Goal: Task Accomplishment & Management: Manage account settings

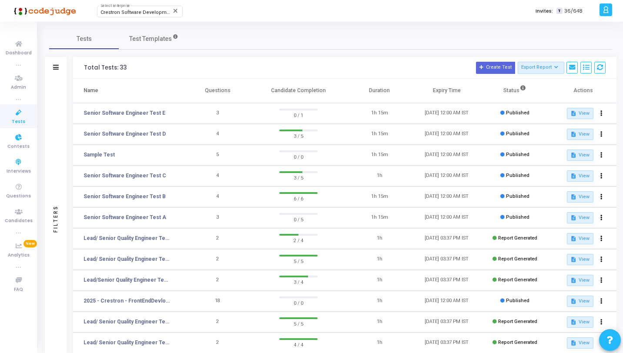
click at [24, 118] on span "Tests" at bounding box center [18, 121] width 13 height 7
click at [105, 12] on span "Crestron Software Development India Pvt. Ltd. (644)" at bounding box center [160, 13] width 118 height 6
type input "Net conn"
click at [111, 24] on span "Net Connect Global (1028)" at bounding box center [153, 27] width 104 height 14
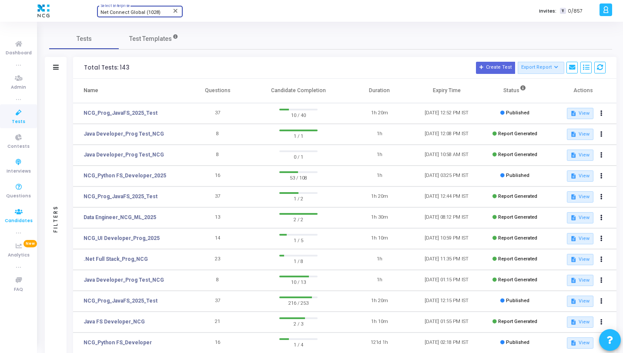
click at [15, 222] on span "Candidates" at bounding box center [19, 221] width 28 height 7
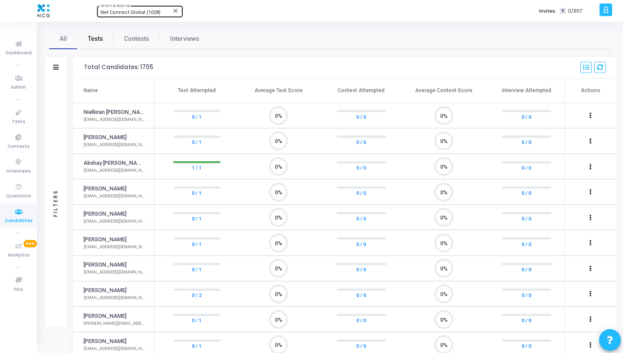
click at [97, 37] on span "Tests" at bounding box center [95, 38] width 15 height 9
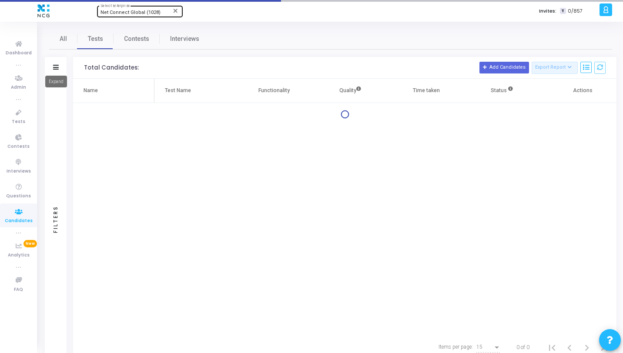
click at [57, 71] on mat-tooltip-component "Expand" at bounding box center [56, 82] width 34 height 24
click at [58, 70] on mat-tooltip-component "Expand" at bounding box center [56, 82] width 34 height 24
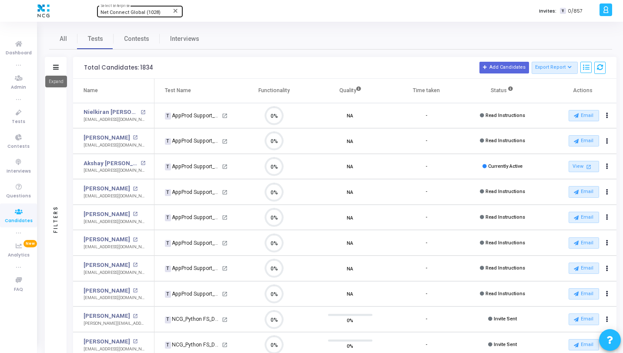
scroll to position [18, 22]
click at [58, 67] on icon at bounding box center [56, 67] width 6 height 5
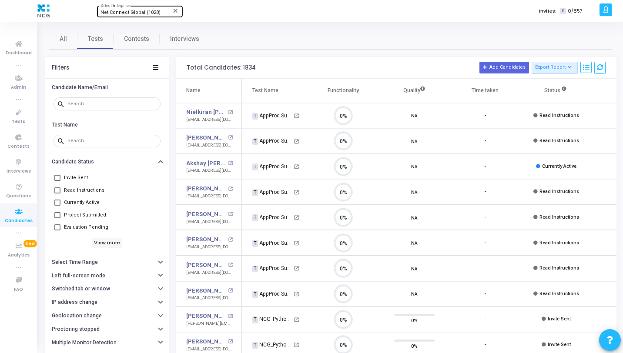
click at [73, 230] on span "Evaluation Pending" at bounding box center [86, 227] width 44 height 10
click at [57, 231] on input "Evaluation Pending" at bounding box center [57, 231] width 0 height 0
checkbox input "true"
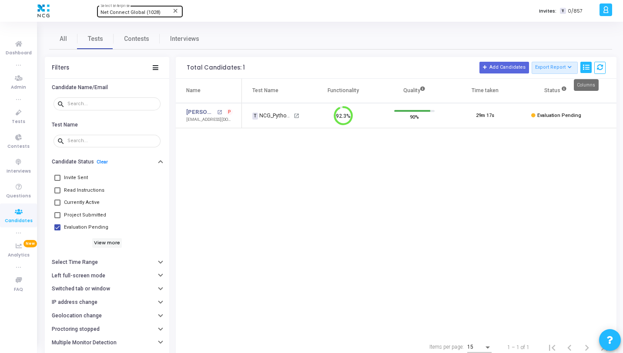
click at [589, 65] on button at bounding box center [586, 68] width 11 height 12
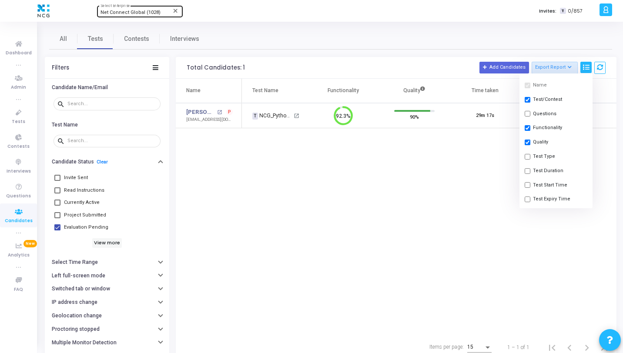
click at [544, 184] on button "Test Start Time" at bounding box center [556, 185] width 73 height 14
checkbox input "true"
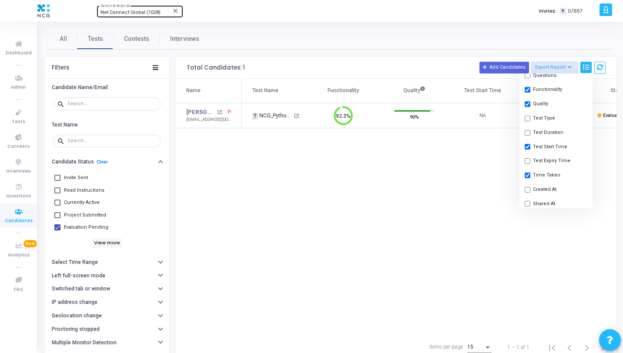
click at [540, 203] on button "Shared At" at bounding box center [556, 204] width 73 height 14
checkbox input "true"
click at [544, 145] on button "Test Start Time" at bounding box center [556, 147] width 73 height 14
checkbox input "false"
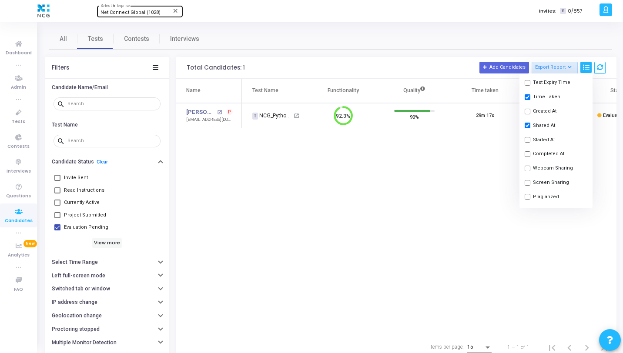
click at [536, 151] on button "Completed At" at bounding box center [556, 154] width 73 height 14
checkbox input "true"
click at [473, 162] on div "Name Test Name Functionality Quality Time taken Shared At Completed At Status A…" at bounding box center [396, 207] width 441 height 257
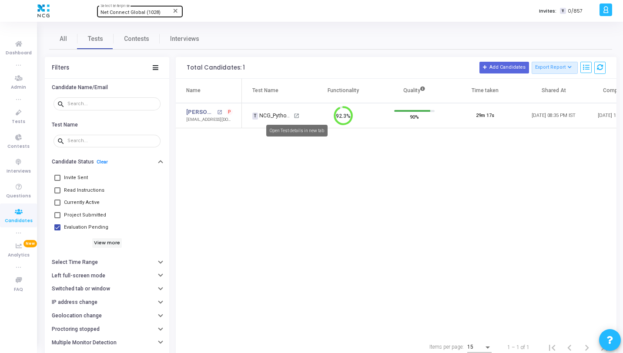
click at [296, 117] on mat-icon "open_in_new" at bounding box center [297, 116] width 6 height 6
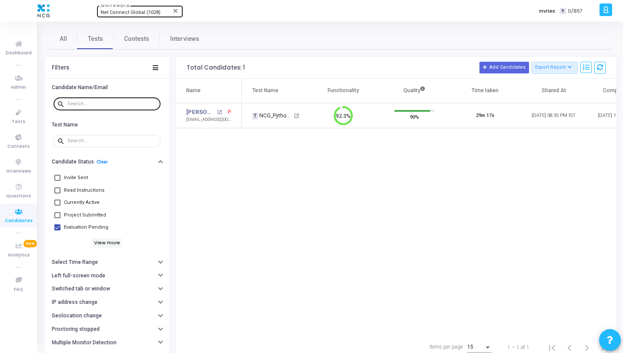
click at [115, 107] on div at bounding box center [112, 104] width 90 height 14
click at [94, 227] on span "Evaluation Pending" at bounding box center [86, 227] width 44 height 10
click at [57, 231] on input "Evaluation Pending" at bounding box center [57, 231] width 0 height 0
checkbox input "false"
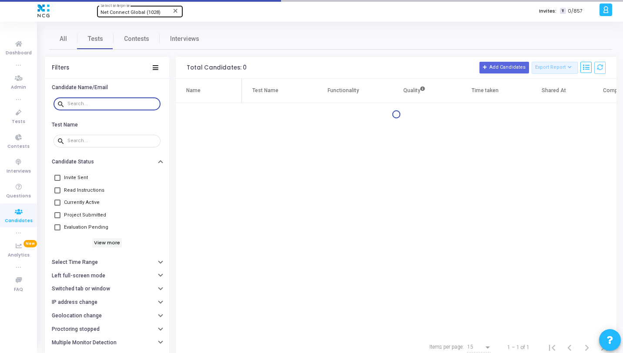
click at [114, 104] on input "text" at bounding box center [112, 103] width 90 height 5
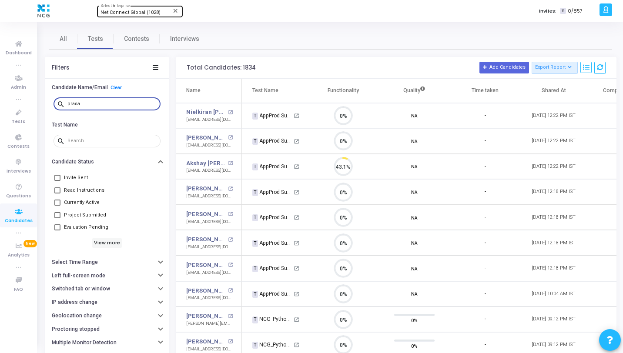
scroll to position [18, 22]
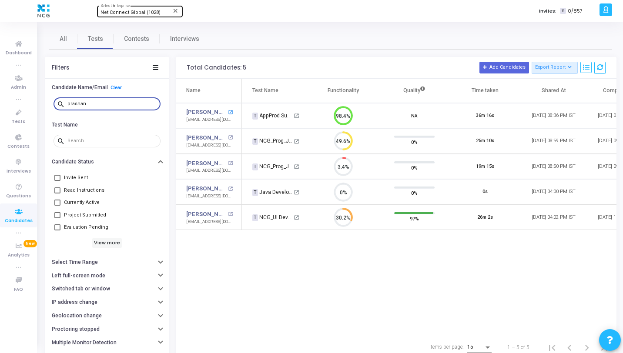
type input "prashan"
click at [228, 111] on mat-icon "open_in_new" at bounding box center [230, 112] width 5 height 5
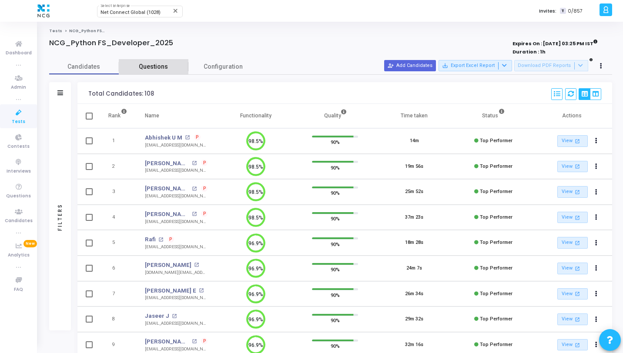
click at [187, 65] on span "Questions" at bounding box center [154, 66] width 70 height 9
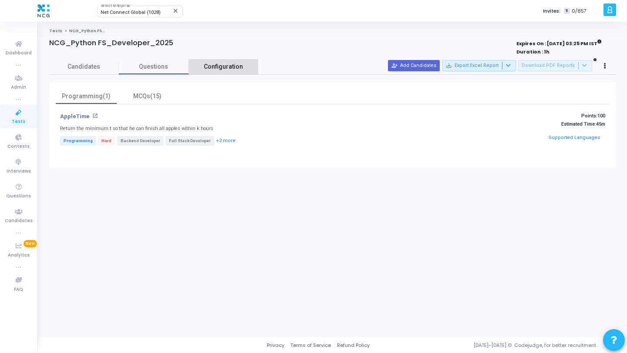
click at [212, 66] on span "Configuration" at bounding box center [223, 66] width 39 height 9
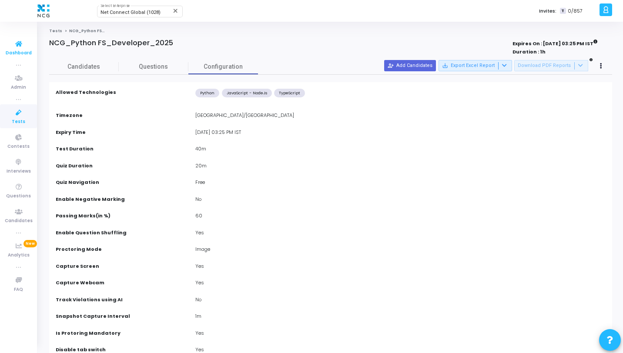
click at [27, 46] on icon at bounding box center [19, 44] width 18 height 11
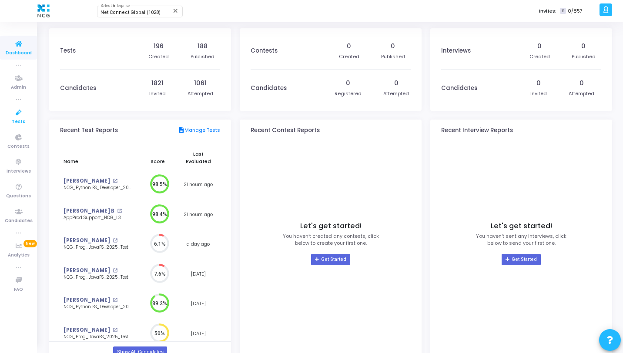
click at [28, 117] on link "Tests" at bounding box center [18, 116] width 37 height 24
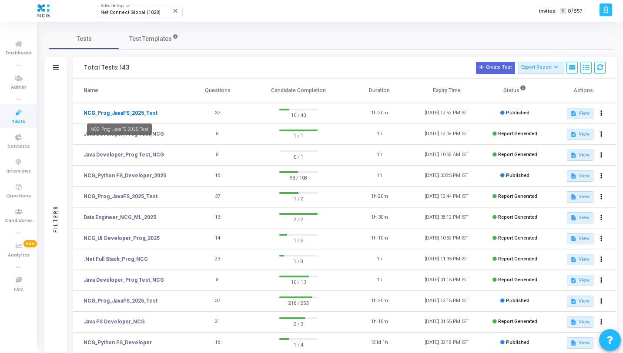
click at [124, 113] on link "NCG_Prog_JavaFS_2025_Test" at bounding box center [121, 113] width 74 height 8
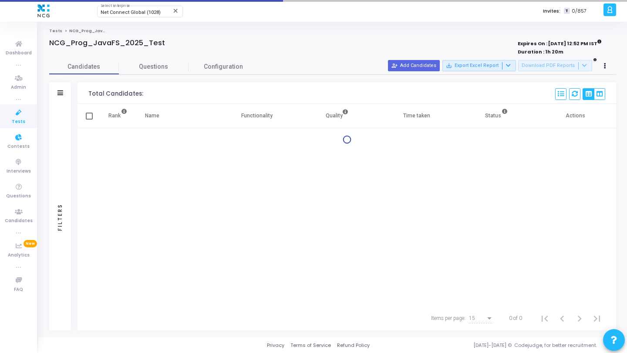
click at [20, 115] on icon at bounding box center [19, 113] width 18 height 11
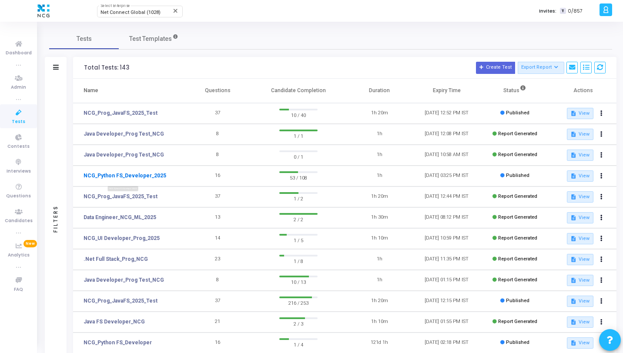
click at [151, 172] on link "NCG_Python FS_Developer_2025" at bounding box center [125, 176] width 83 height 8
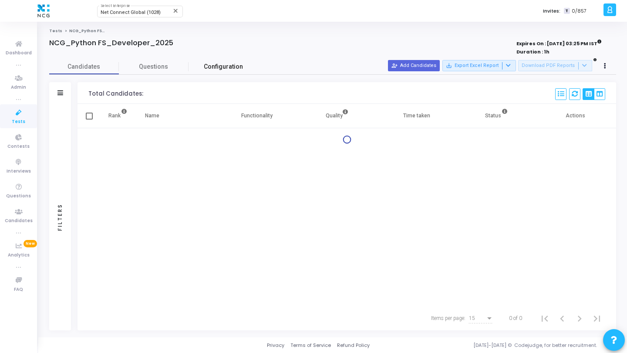
click at [215, 63] on span "Configuration" at bounding box center [223, 66] width 39 height 9
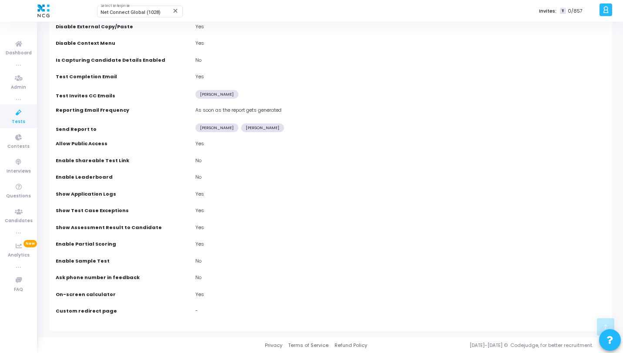
click at [9, 113] on link "Tests" at bounding box center [18, 116] width 37 height 24
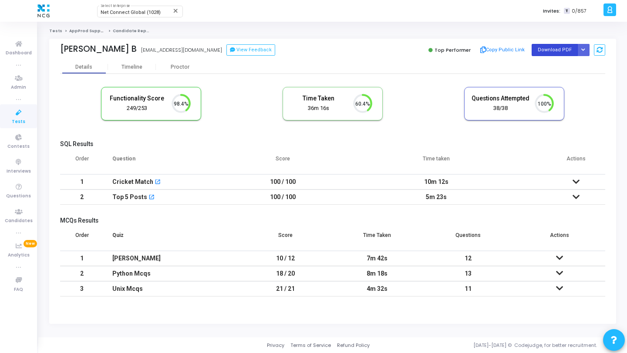
scroll to position [18, 22]
click at [551, 51] on button "Download PDF" at bounding box center [555, 50] width 46 height 12
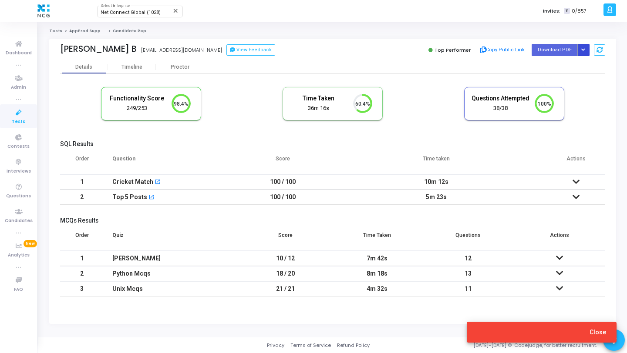
click at [584, 49] on icon "Button group with nested dropdown" at bounding box center [583, 50] width 4 height 4
click at [559, 70] on button "Regenerate PDF" at bounding box center [555, 68] width 67 height 14
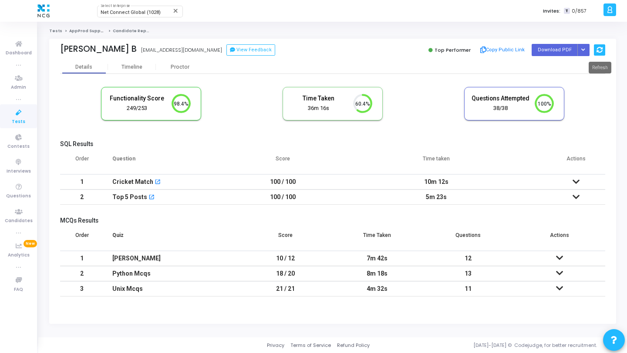
click at [597, 48] on icon at bounding box center [599, 50] width 6 height 6
click at [24, 44] on icon at bounding box center [19, 44] width 18 height 11
